Goal: Information Seeking & Learning: Learn about a topic

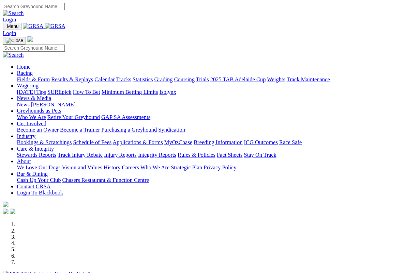
scroll to position [3, 0]
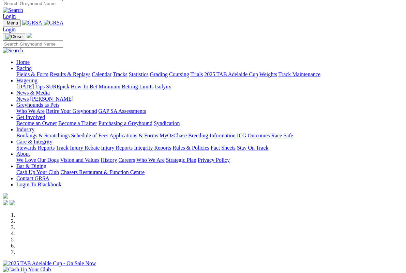
click at [32, 65] on link "Racing" at bounding box center [23, 68] width 15 height 6
click at [34, 72] on link "Fields & Form" at bounding box center [32, 75] width 32 height 6
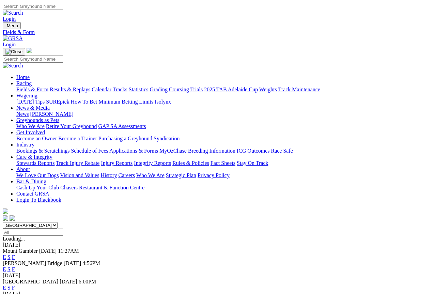
scroll to position [4, 0]
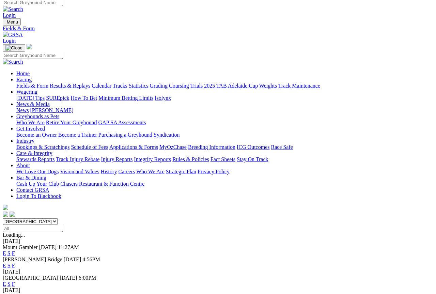
click at [15, 263] on link "F" at bounding box center [13, 266] width 3 height 6
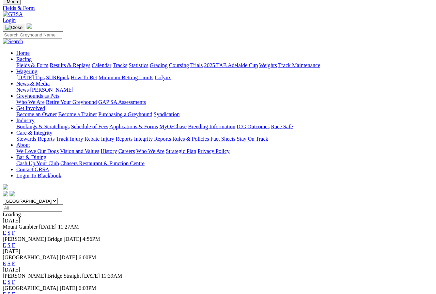
scroll to position [24, 0]
click at [15, 261] on link "F" at bounding box center [13, 264] width 3 height 6
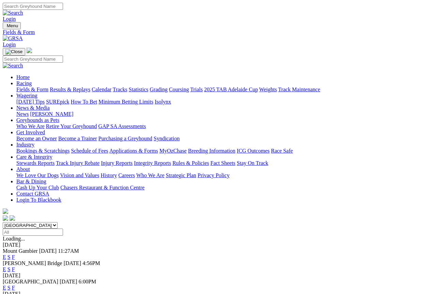
scroll to position [45, 0]
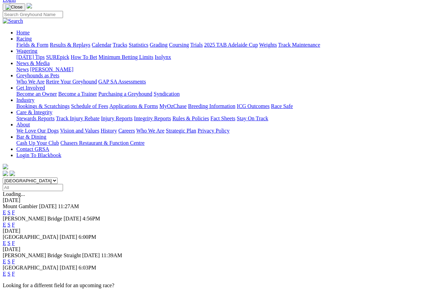
click at [15, 258] on link "F" at bounding box center [13, 261] width 3 height 6
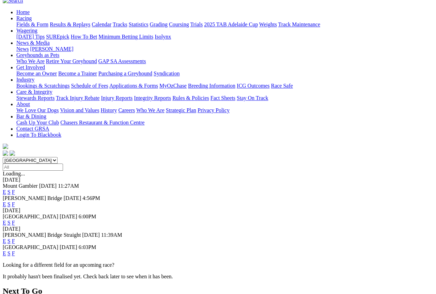
scroll to position [65, 0]
click at [15, 250] on link "F" at bounding box center [13, 253] width 3 height 6
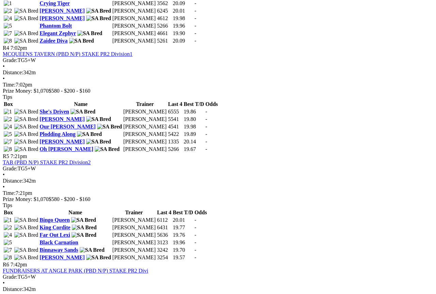
scroll to position [639, 0]
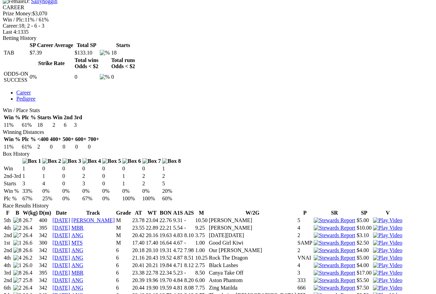
scroll to position [296, 0]
